Goal: Information Seeking & Learning: Compare options

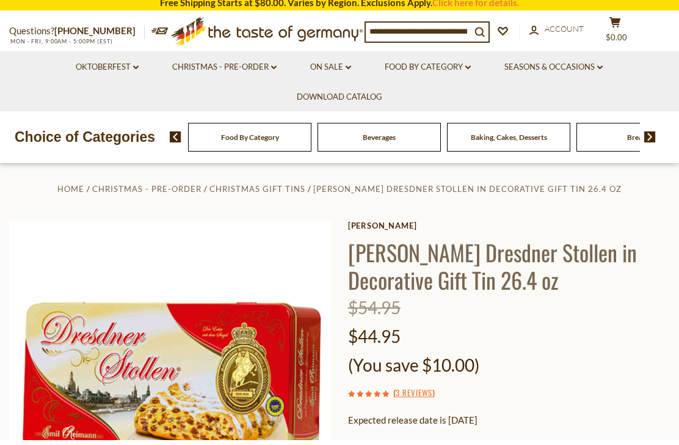
scroll to position [13, 0]
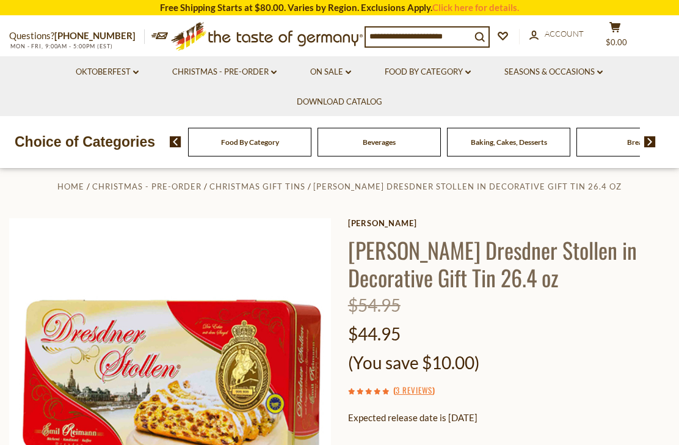
click at [272, 73] on icon "dropdown_arrow" at bounding box center [273, 72] width 5 height 4
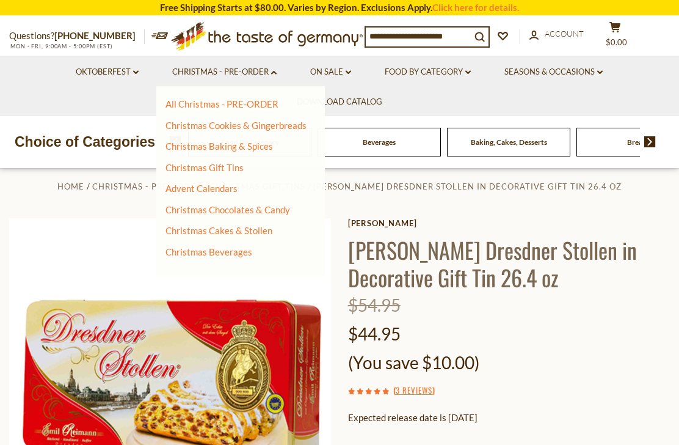
click at [260, 229] on link "Christmas Cakes & Stollen" at bounding box center [219, 230] width 107 height 11
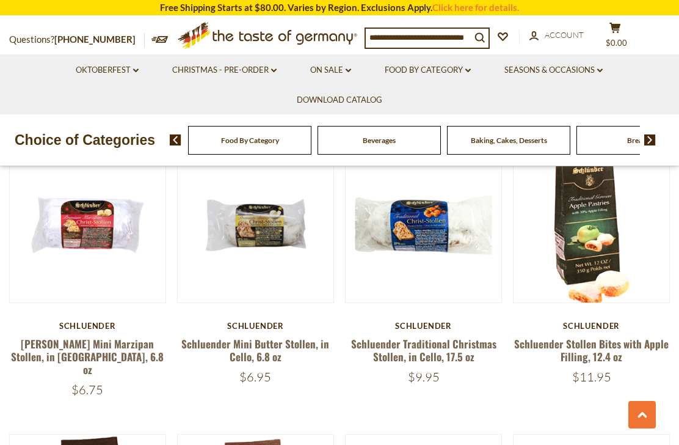
scroll to position [901, 0]
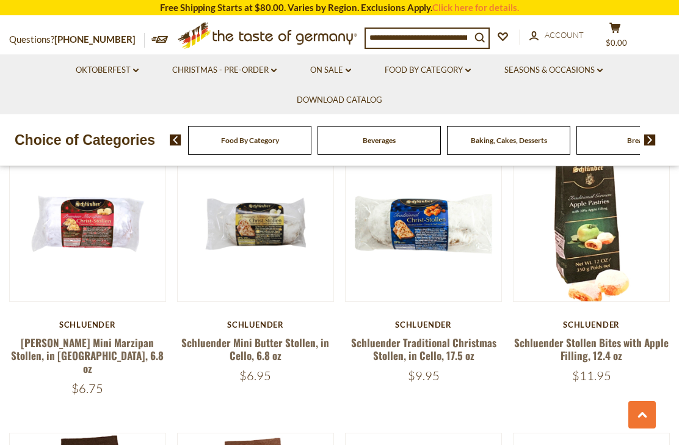
click at [371, 335] on link "Schluender Traditional Christmas Stollen, in Cello, 17.5 oz" at bounding box center [423, 349] width 145 height 28
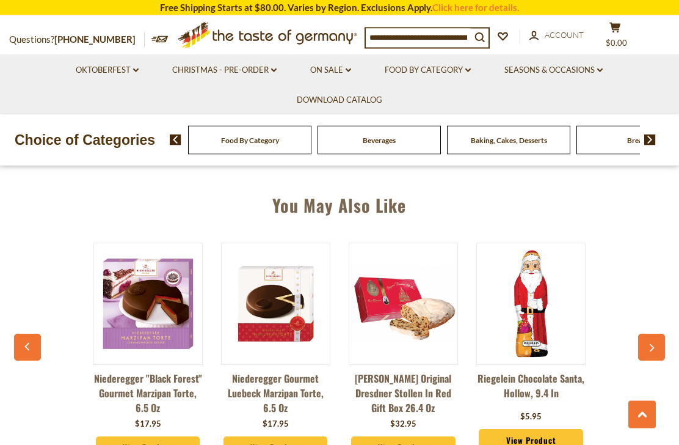
scroll to position [819, 0]
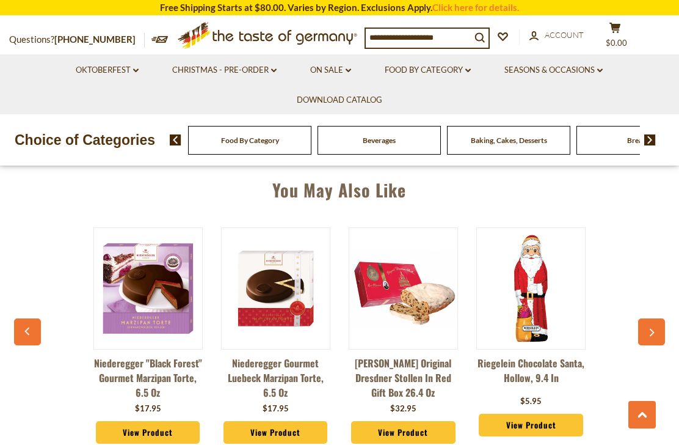
click at [136, 68] on icon "dropdown_arrow" at bounding box center [135, 70] width 5 height 4
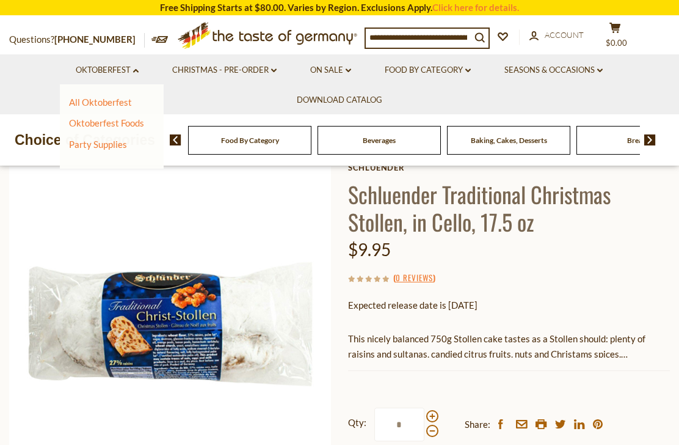
scroll to position [0, 0]
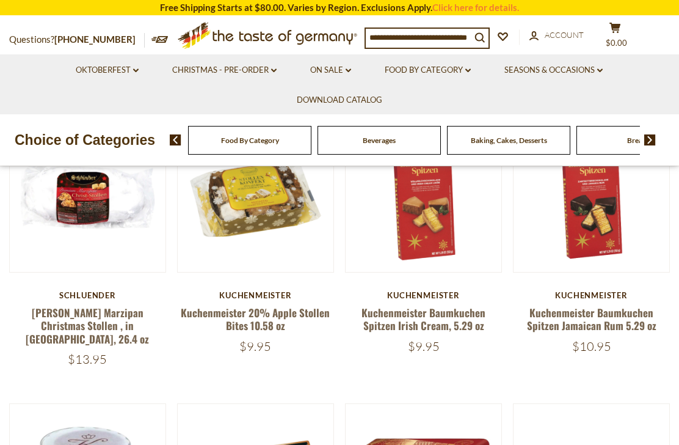
scroll to position [360, 0]
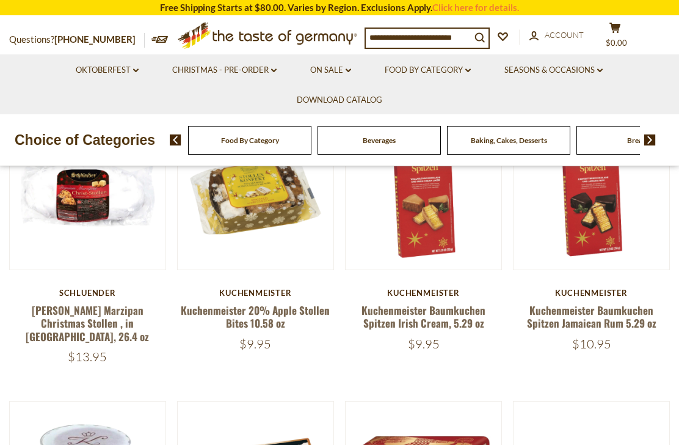
click at [237, 315] on link "Kuchenmeister 20% Apple Stollen Bites 10.58 oz" at bounding box center [255, 316] width 149 height 28
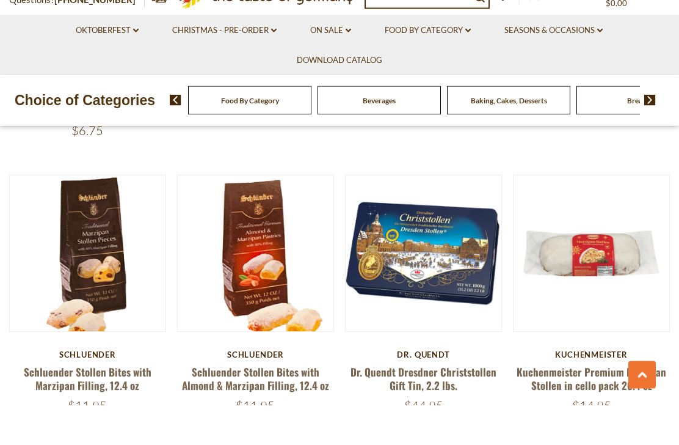
scroll to position [1161, 0]
